Goal: Answer question/provide support: Share knowledge or assist other users

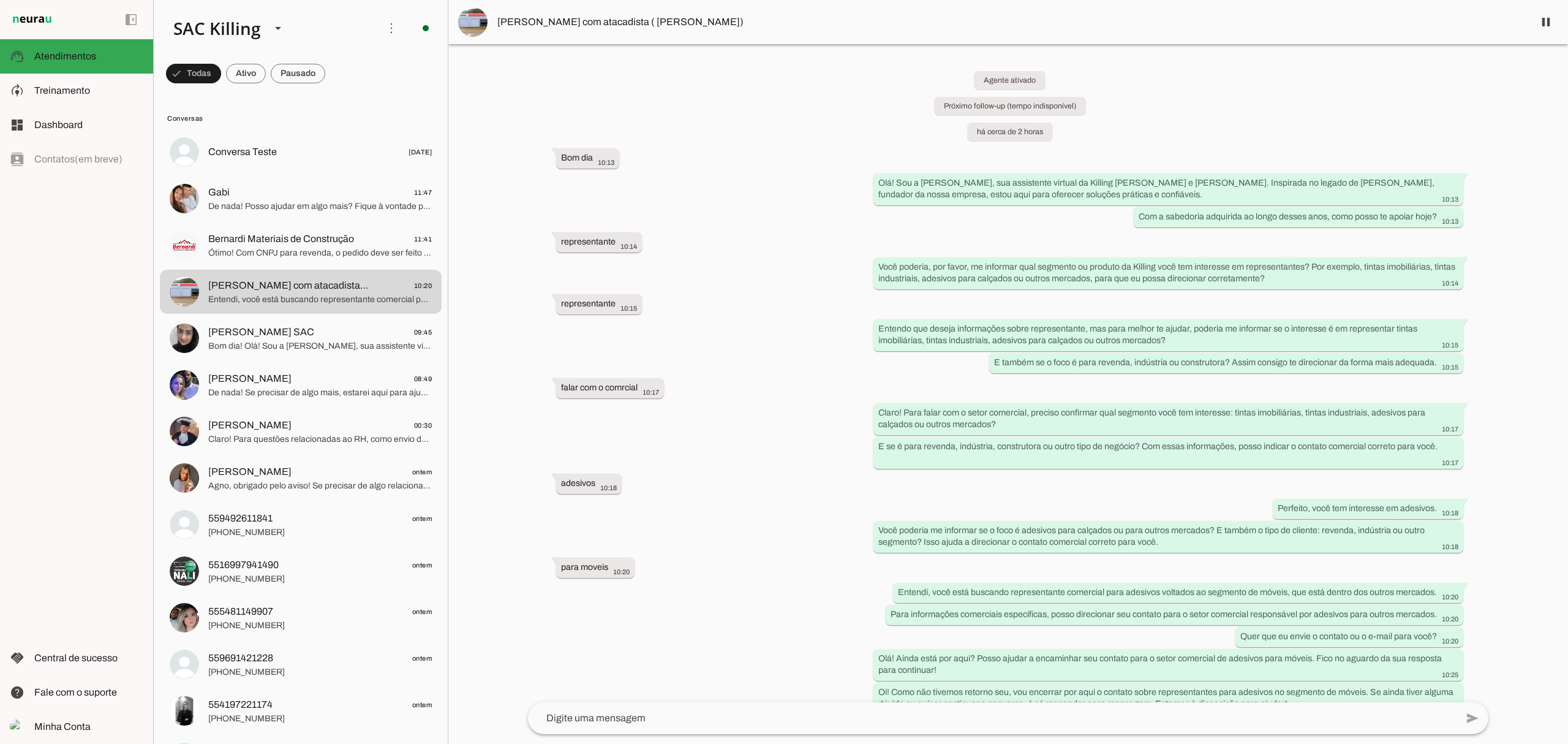
scroll to position [21, 0]
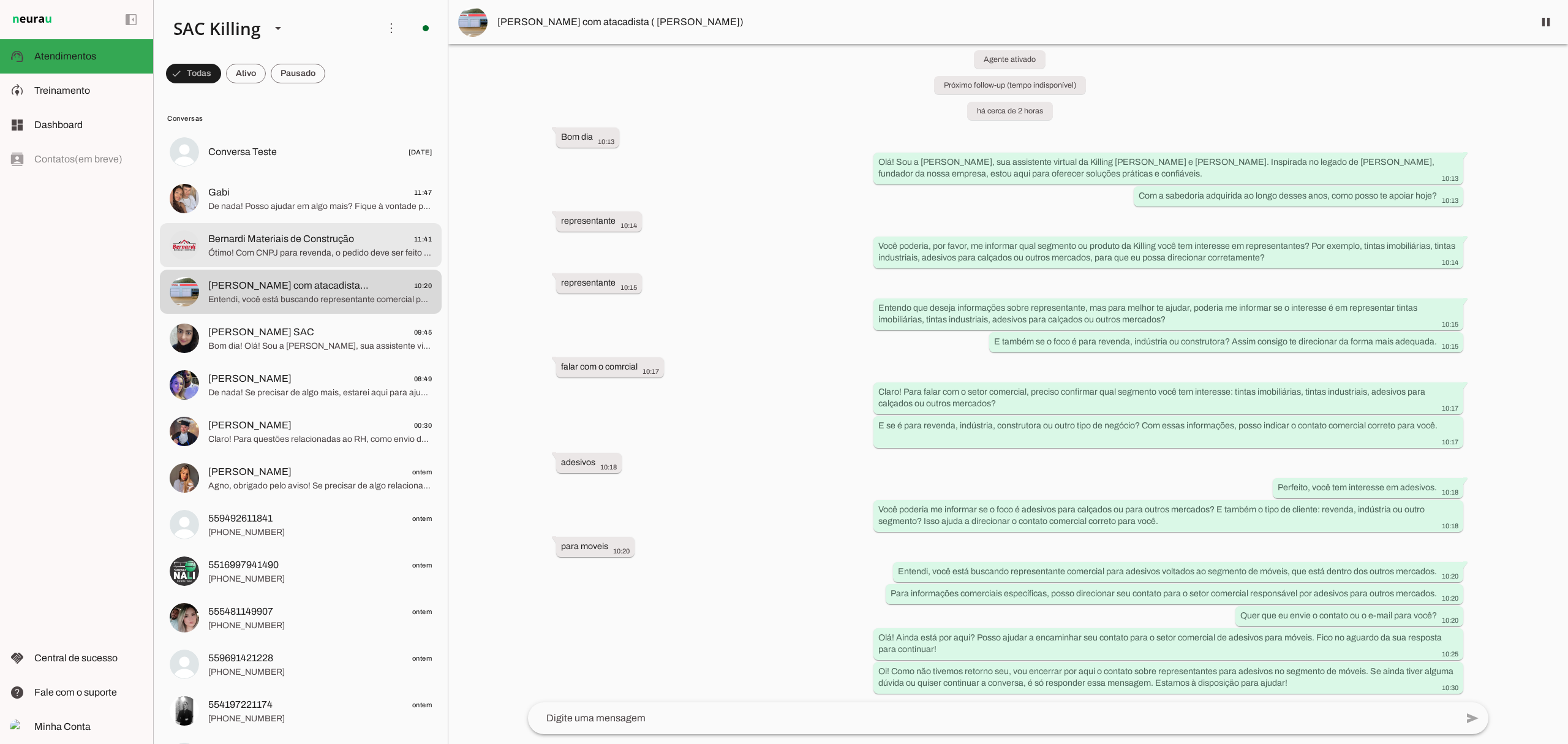
click at [292, 241] on span "Bernardi Materiais de Construção" at bounding box center [281, 239] width 146 height 15
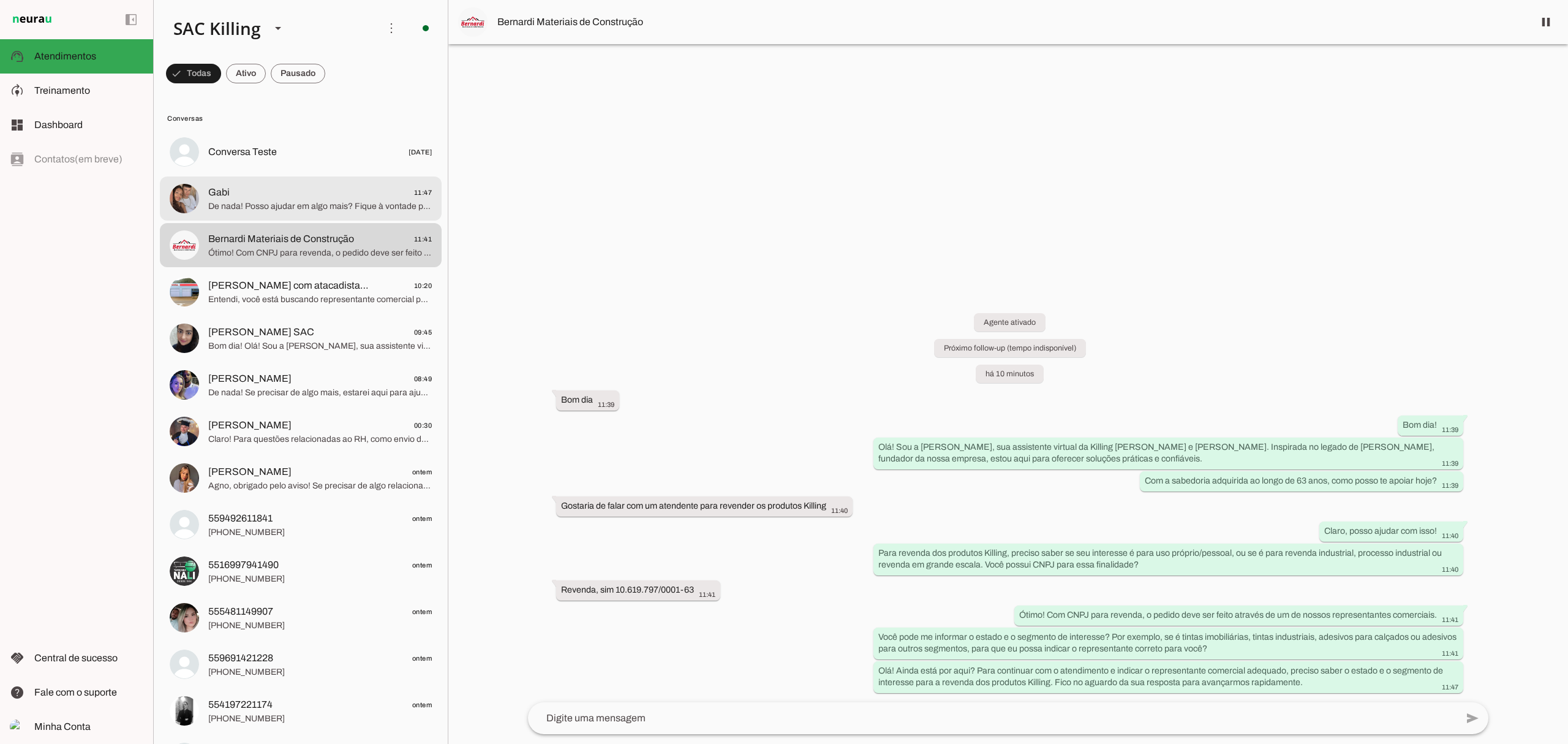
click at [245, 201] on span "De nada! Posso ajudar em algo mais? Fique à vontade para perguntar. Obrigada pe…" at bounding box center [320, 207] width 224 height 13
